Goal: Task Accomplishment & Management: Use online tool/utility

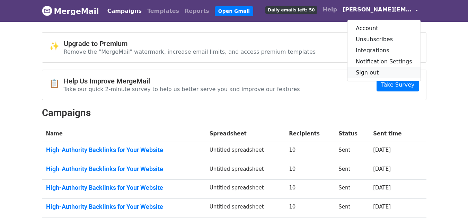
click at [378, 71] on link "Sign out" at bounding box center [383, 72] width 73 height 11
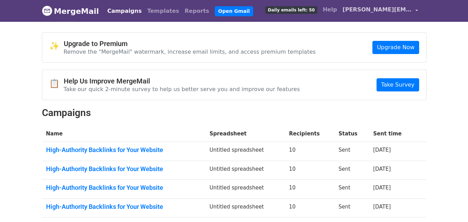
click at [398, 14] on link "mason.guestposts@gmail.com" at bounding box center [379, 11] width 81 height 16
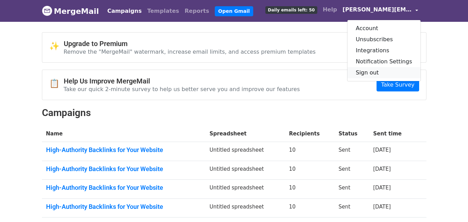
click at [372, 72] on link "Sign out" at bounding box center [383, 72] width 73 height 11
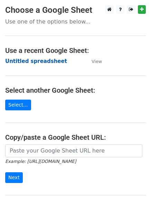
click at [48, 63] on strong "Untitled spreadsheet" at bounding box center [36, 61] width 62 height 6
click at [40, 57] on td "Untitled spreadsheet" at bounding box center [45, 61] width 80 height 8
click at [40, 61] on strong "Untitled spreadsheet" at bounding box center [36, 61] width 62 height 6
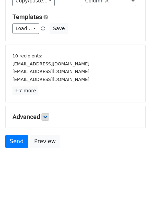
scroll to position [64, 0]
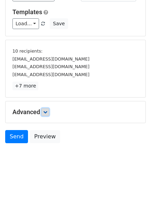
click at [45, 110] on icon at bounding box center [45, 112] width 4 height 4
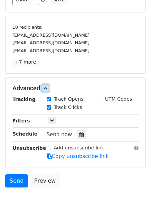
scroll to position [113, 0]
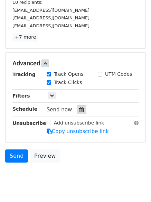
click at [80, 111] on icon at bounding box center [81, 109] width 4 height 5
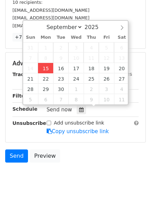
type input "2025-09-15 12:08"
type input "08"
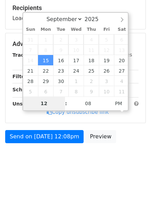
scroll to position [107, 0]
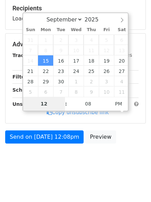
type input "4"
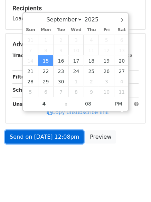
type input "2025-09-15 16:08"
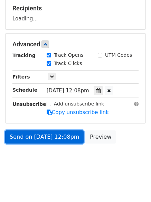
click at [51, 130] on link "Send on Sep 15 at 12:08pm" at bounding box center [44, 136] width 79 height 13
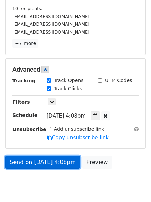
click at [65, 164] on link "Send on Sep 15 at 4:08pm" at bounding box center [42, 162] width 75 height 13
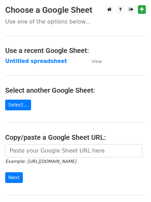
click at [46, 58] on strong "Untitled spreadsheet" at bounding box center [36, 61] width 62 height 6
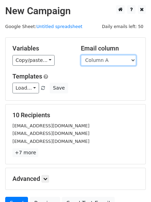
click at [118, 59] on select "Column A Column B Column C Column D Column E" at bounding box center [108, 60] width 55 height 11
select select "Column B"
click at [81, 55] on select "Column A Column B Column C Column D Column E" at bounding box center [108, 60] width 55 height 11
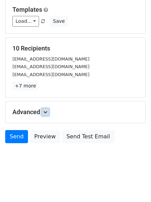
click at [46, 108] on link at bounding box center [46, 112] width 8 height 8
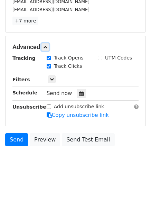
scroll to position [134, 0]
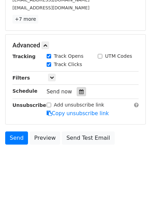
click at [80, 89] on icon at bounding box center [81, 91] width 4 height 5
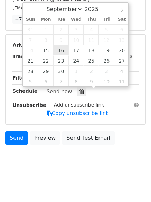
type input "2025-09-16 12:00"
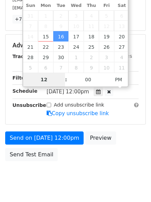
type input "5"
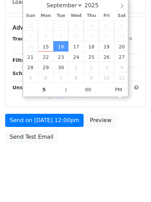
type input "2025-09-16 17:00"
click at [79, 148] on body "New Campaign Daily emails left: 50 Google Sheet: Untitled spreadsheet Variables…" at bounding box center [75, 28] width 151 height 293
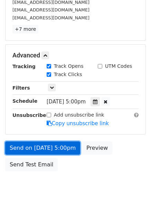
click at [53, 148] on link "Send on Sep 16 at 5:00pm" at bounding box center [42, 148] width 75 height 13
click at [66, 145] on link "Send on Sep 16 at 5:00pm" at bounding box center [42, 148] width 75 height 13
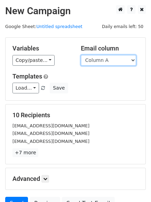
click at [119, 63] on select "Column A Column B Column C Column D Column E" at bounding box center [108, 60] width 55 height 11
select select "Column C"
click at [81, 55] on select "Column A Column B Column C Column D Column E" at bounding box center [108, 60] width 55 height 11
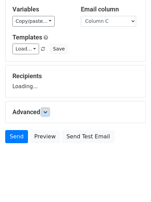
click at [47, 113] on icon at bounding box center [45, 112] width 4 height 4
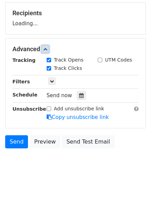
scroll to position [104, 0]
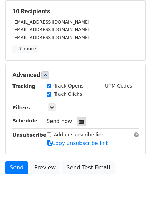
click at [79, 97] on div "Track Clicks" at bounding box center [67, 95] width 51 height 8
click at [81, 119] on div at bounding box center [81, 121] width 9 height 9
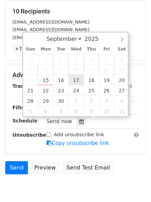
type input "2025-09-17 12:00"
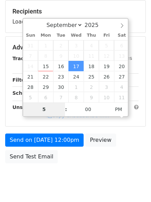
drag, startPoint x: 49, startPoint y: 109, endPoint x: 53, endPoint y: 117, distance: 8.4
click at [53, 117] on div "September October November December 2025 Sun Mon Tue Wed Thu Fri Sat 31 1 2 3 4…" at bounding box center [75, 67] width 107 height 99
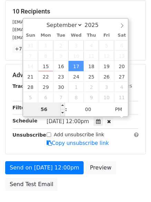
click at [52, 104] on input "56" at bounding box center [44, 109] width 42 height 14
type input "6"
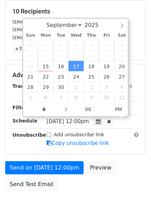
type input "2025-09-17 18:00"
click at [86, 179] on div "Send on Sep 17 at 12:00pm Preview Send Test Email" at bounding box center [75, 177] width 151 height 33
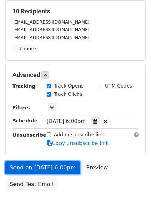
click at [66, 169] on link "Send on Sep 17 at 6:00pm" at bounding box center [42, 167] width 75 height 13
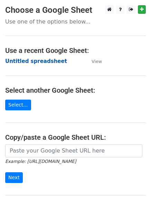
click at [43, 59] on strong "Untitled spreadsheet" at bounding box center [36, 61] width 62 height 6
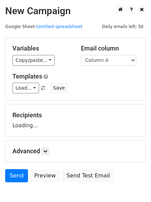
click at [120, 65] on select "Column A Column B Column C Column D Column E" at bounding box center [108, 60] width 55 height 11
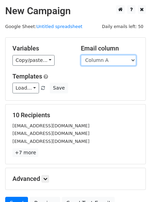
click at [121, 63] on select "Column A Column B Column C Column D Column E" at bounding box center [108, 60] width 55 height 11
select select "Column D"
click at [81, 55] on select "Column A Column B Column C Column D Column E" at bounding box center [108, 60] width 55 height 11
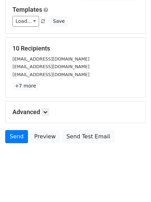
scroll to position [39, 0]
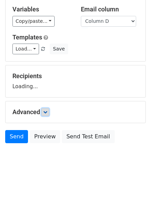
click at [47, 114] on link at bounding box center [46, 112] width 8 height 8
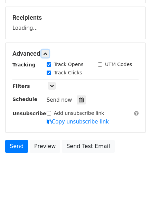
scroll to position [98, 0]
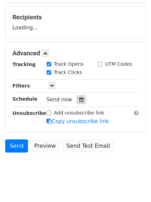
click at [81, 100] on div at bounding box center [81, 99] width 9 height 9
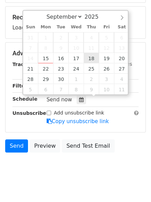
type input "[DATE] 12:00"
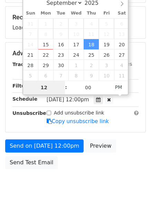
type input "7"
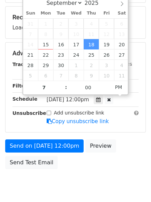
type input "2025-09-18 19:00"
click at [72, 177] on body "New Campaign Daily emails left: 50 Google Sheet: Untitled spreadsheet Variables…" at bounding box center [75, 53] width 151 height 293
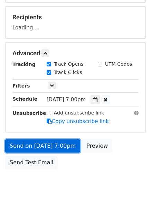
click at [58, 148] on link "Send on Sep 18 at 7:00pm" at bounding box center [42, 145] width 75 height 13
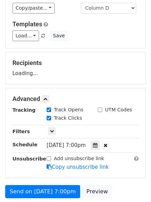
scroll to position [0, 0]
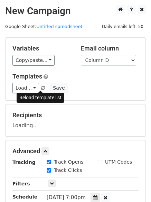
click at [41, 90] on span at bounding box center [43, 88] width 4 height 4
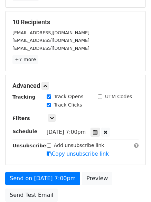
scroll to position [138, 0]
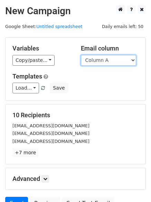
click at [121, 63] on select "Column A Column B Column C Column D Column E" at bounding box center [108, 60] width 55 height 11
select select "Column E"
click at [81, 55] on select "Column A Column B Column C Column D Column E" at bounding box center [108, 60] width 55 height 11
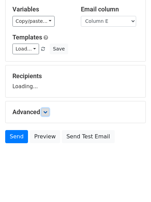
click at [49, 112] on link at bounding box center [46, 112] width 8 height 8
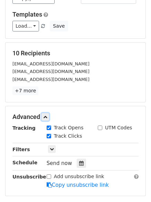
scroll to position [92, 0]
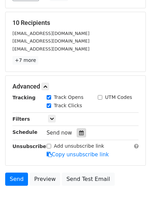
click at [80, 135] on icon at bounding box center [81, 132] width 4 height 5
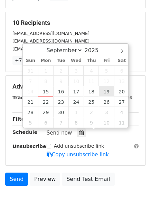
type input "[DATE] 12:00"
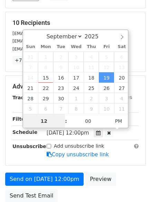
scroll to position [0, 0]
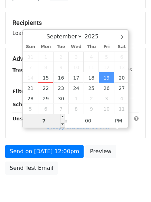
click at [49, 117] on input "7" at bounding box center [44, 121] width 42 height 14
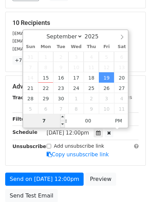
type input "8"
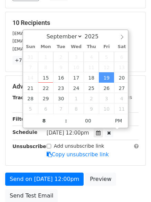
type input "[DATE] 20:00"
click at [75, 194] on div "Send on [DATE] 12:00pm Preview Send Test Email" at bounding box center [75, 189] width 151 height 33
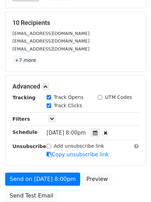
click at [55, 158] on div "Add unsubscribe link Copy unsubscribe link" at bounding box center [93, 151] width 102 height 16
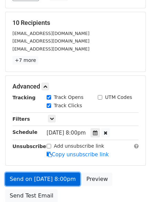
click at [58, 176] on link "Send on [DATE] 8:00pm" at bounding box center [42, 179] width 75 height 13
